Goal: Navigation & Orientation: Find specific page/section

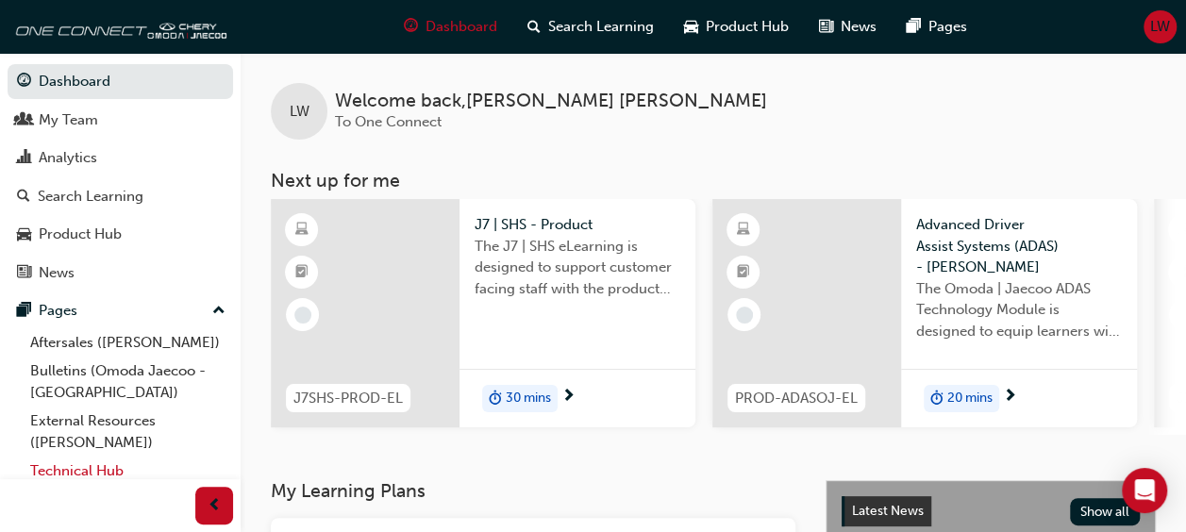
click at [164, 465] on link "Technical Hub ([PERSON_NAME])" at bounding box center [128, 482] width 210 height 50
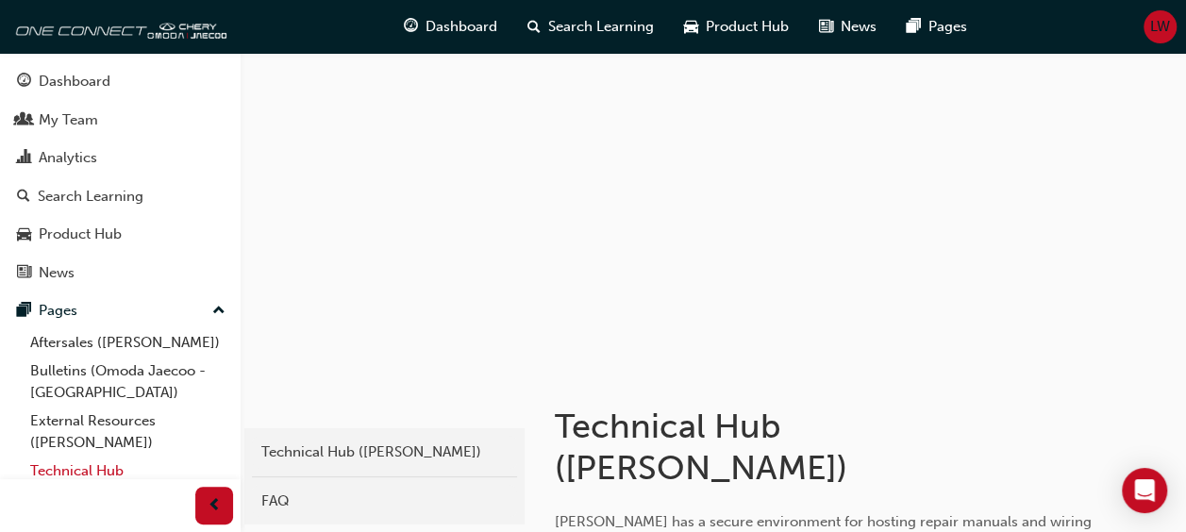
click at [122, 462] on link "Technical Hub ([PERSON_NAME])" at bounding box center [128, 482] width 210 height 50
click at [125, 466] on link "Technical Hub ([PERSON_NAME])" at bounding box center [128, 482] width 210 height 50
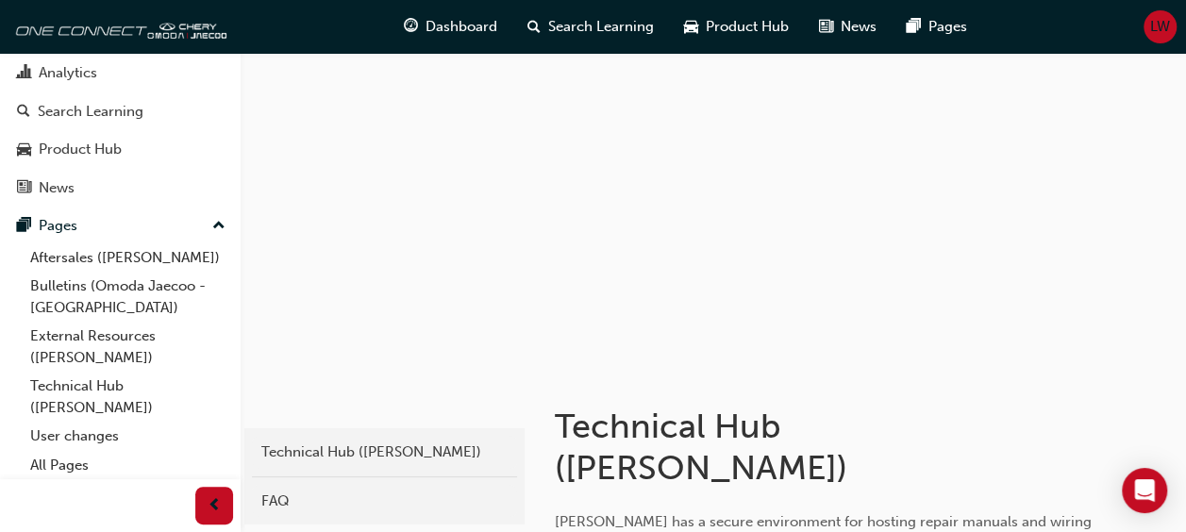
scroll to position [86, 0]
click at [96, 353] on link "External Resources ([PERSON_NAME])" at bounding box center [128, 346] width 210 height 50
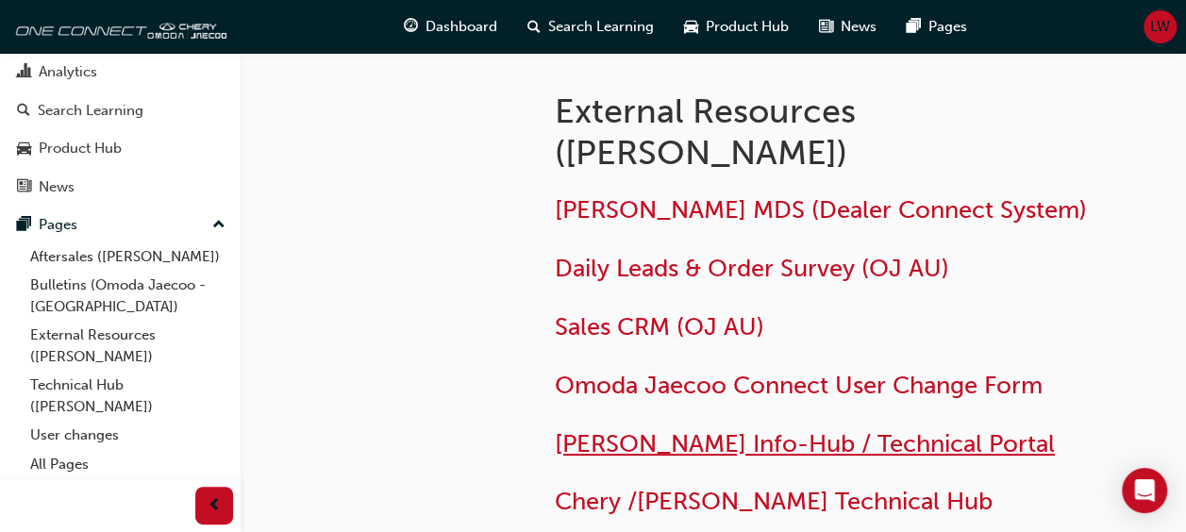
click at [904, 445] on span "[PERSON_NAME] Info-Hub / Technical Portal" at bounding box center [805, 443] width 500 height 29
